Goal: Information Seeking & Learning: Find specific fact

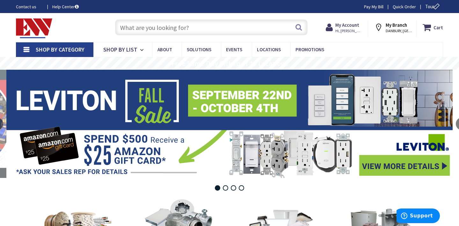
click at [194, 30] on input "text" at bounding box center [211, 27] width 193 height 16
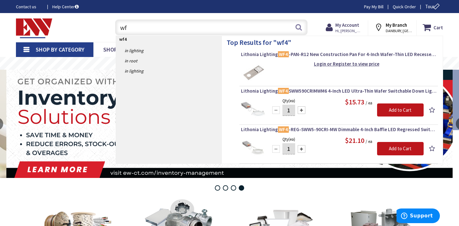
type input "w"
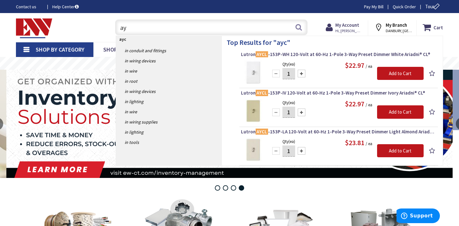
type input "a"
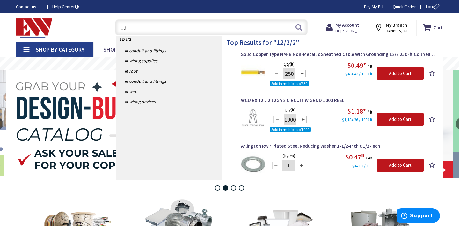
type input "1"
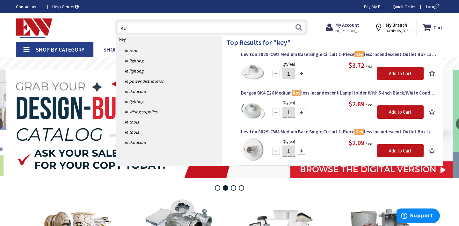
type input "k"
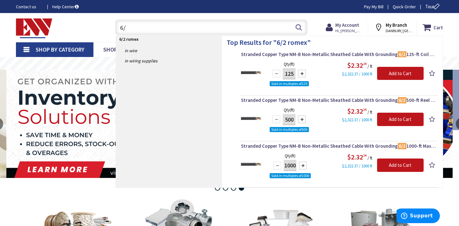
type input "6"
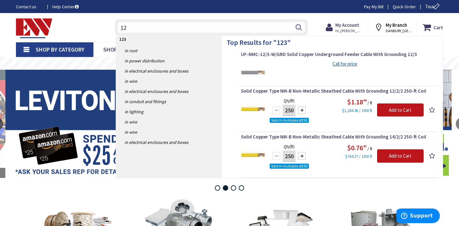
type input "1"
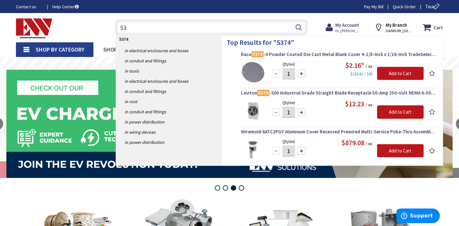
type input "5"
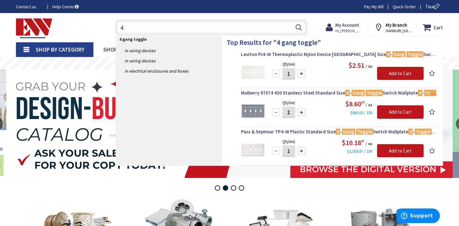
type input "4"
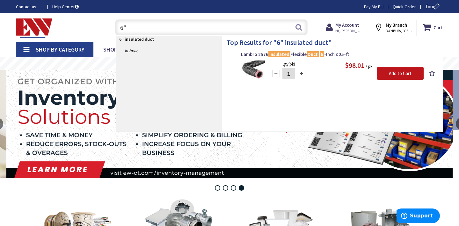
type input "6"
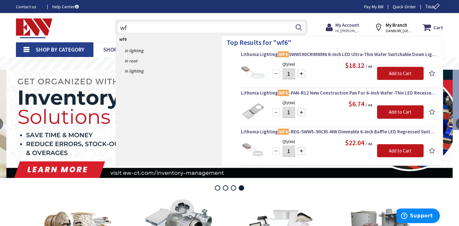
type input "w"
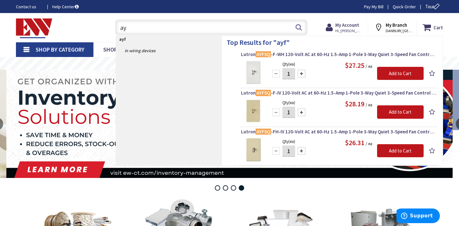
type input "a"
